Goal: Task Accomplishment & Management: Manage account settings

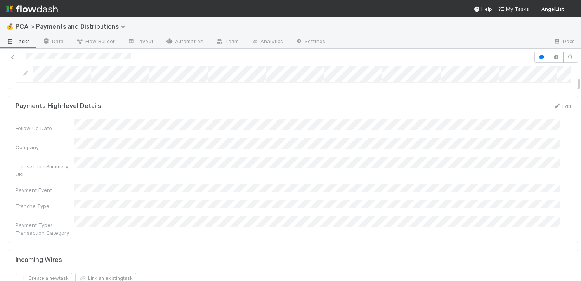
scroll to position [302, 0]
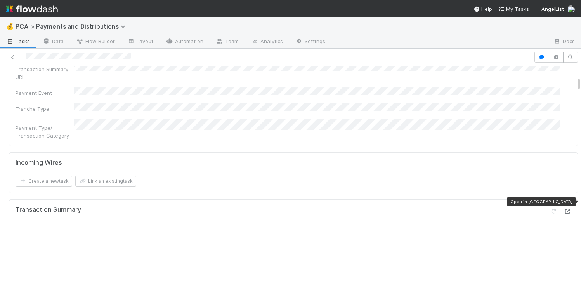
click at [564, 209] on icon at bounding box center [568, 211] width 8 height 5
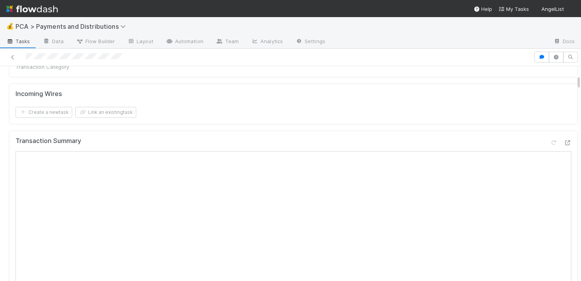
scroll to position [238, 0]
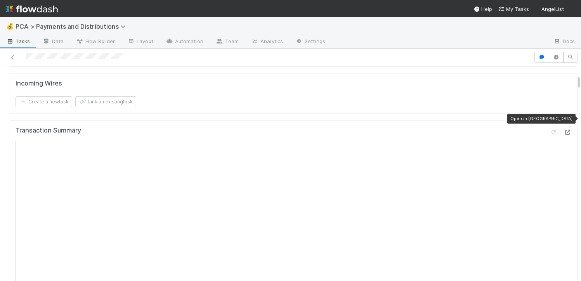
click at [564, 130] on icon at bounding box center [568, 132] width 8 height 5
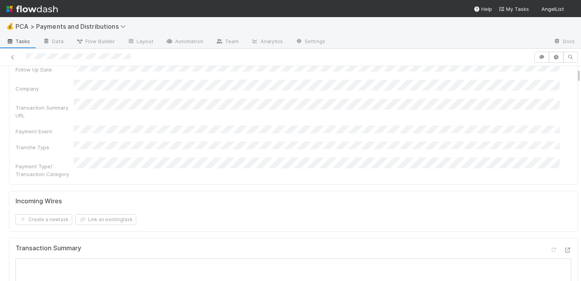
scroll to position [369, 0]
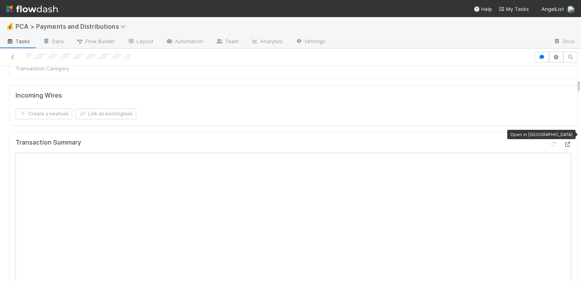
click at [564, 142] on icon at bounding box center [568, 144] width 8 height 5
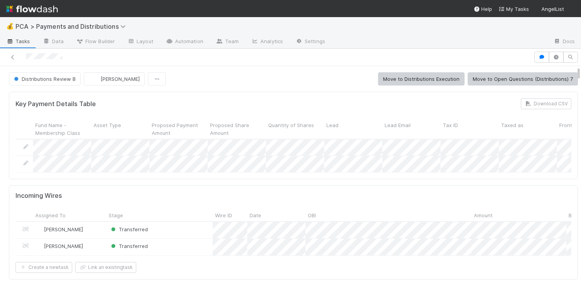
scroll to position [66, 0]
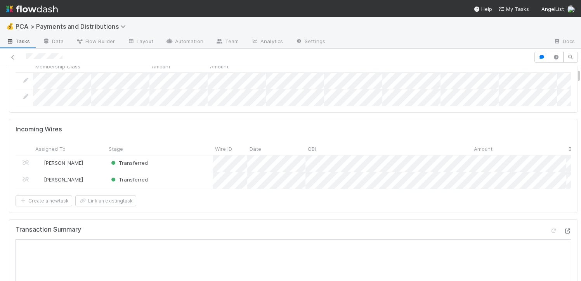
click at [564, 233] on icon at bounding box center [568, 230] width 8 height 5
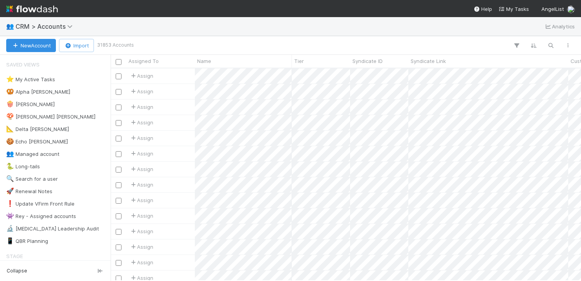
scroll to position [206, 465]
